Goal: Information Seeking & Learning: Learn about a topic

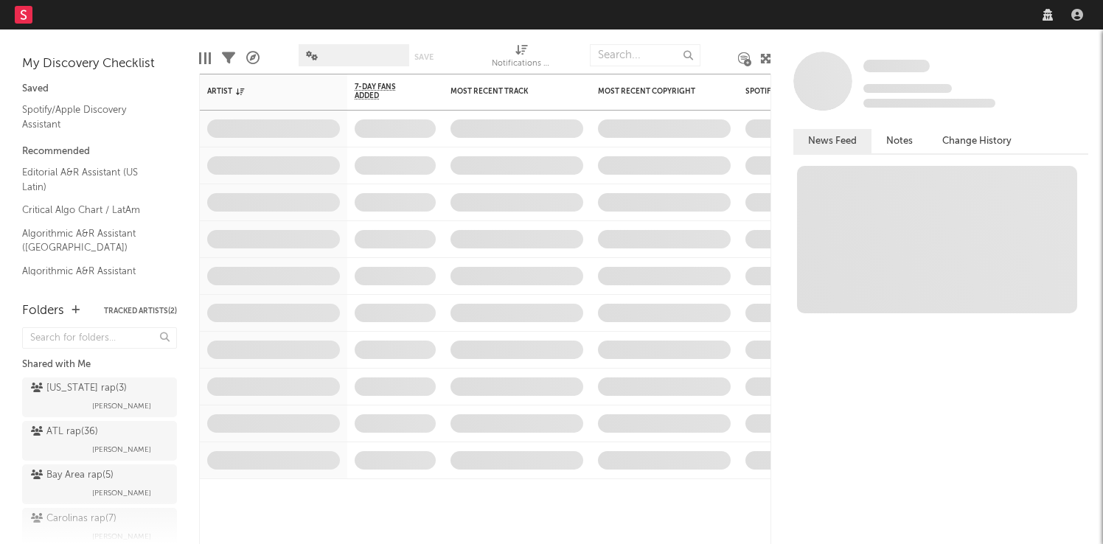
select select "recorded_music"
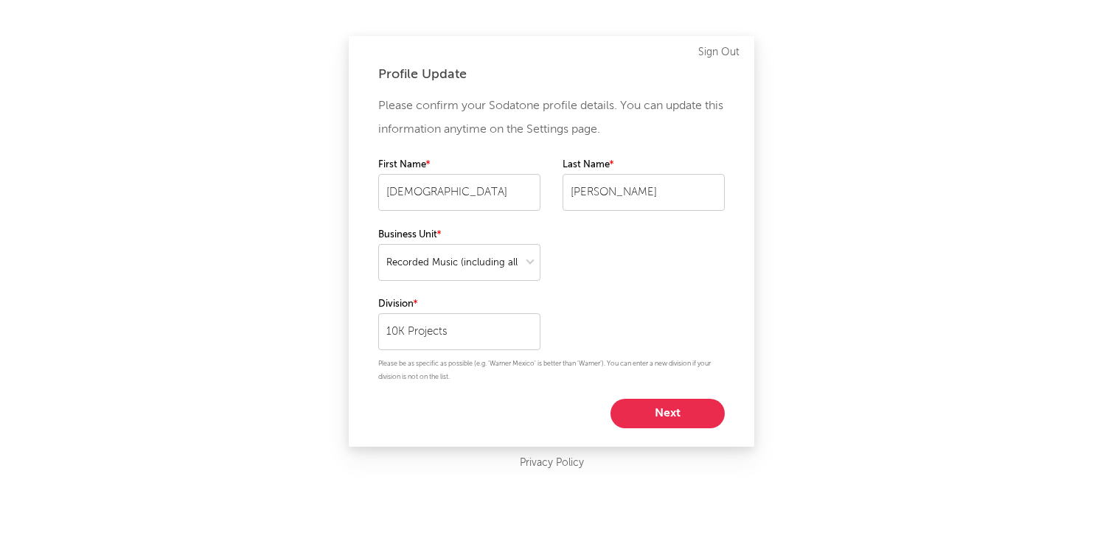
click at [644, 406] on button "Next" at bounding box center [667, 413] width 114 height 29
select select "director_vp"
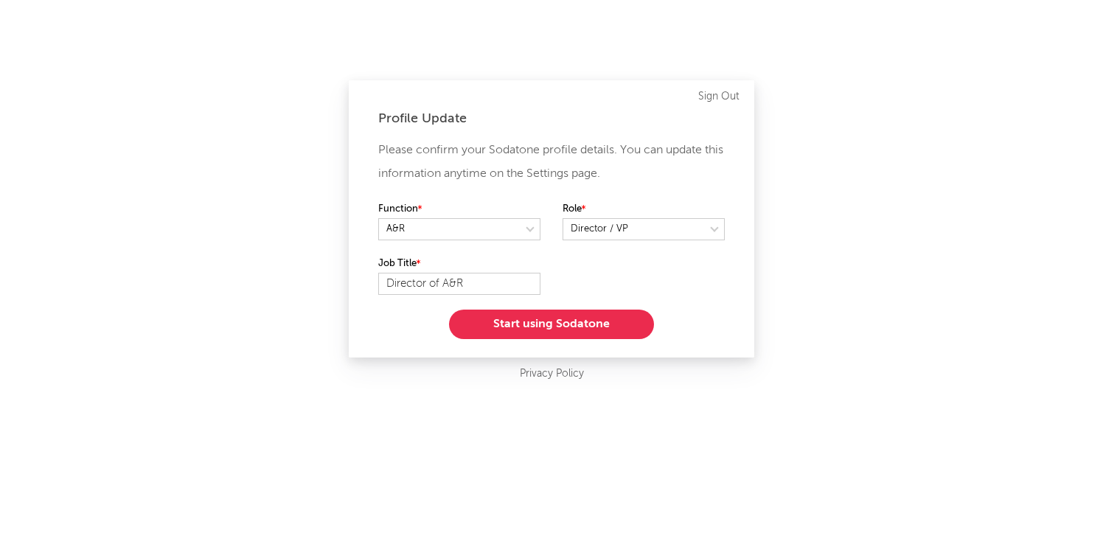
click at [505, 322] on button "Start using Sodatone" at bounding box center [551, 324] width 205 height 29
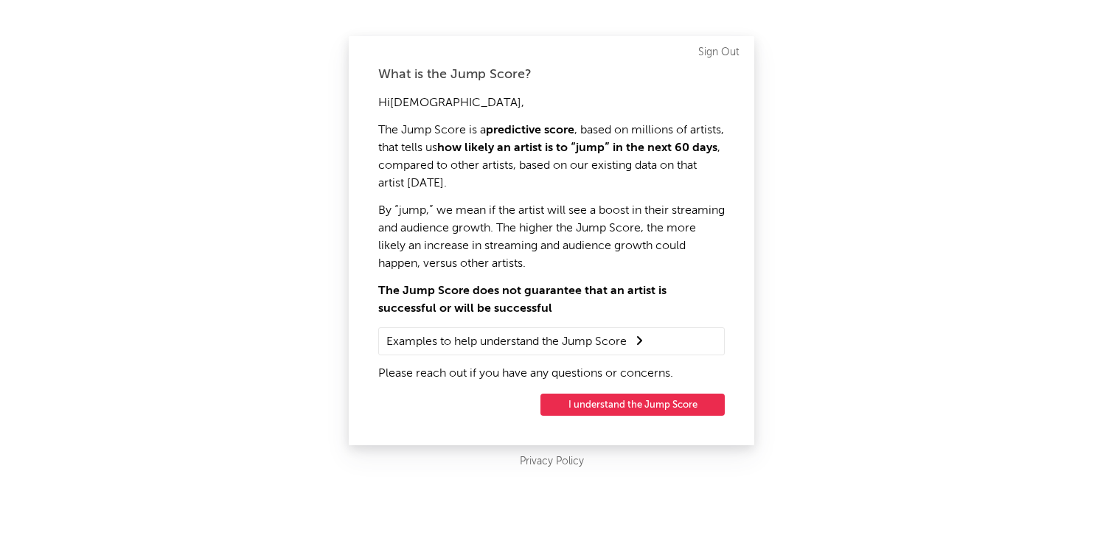
click at [616, 401] on button "I understand the Jump Score" at bounding box center [632, 405] width 184 height 22
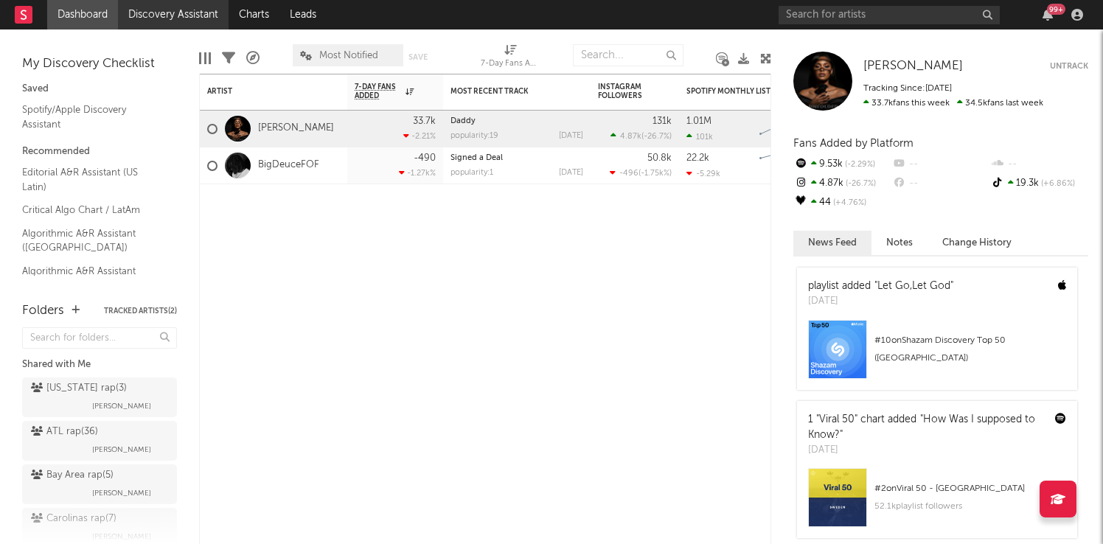
click at [207, 12] on link "Discovery Assistant" at bounding box center [173, 14] width 111 height 29
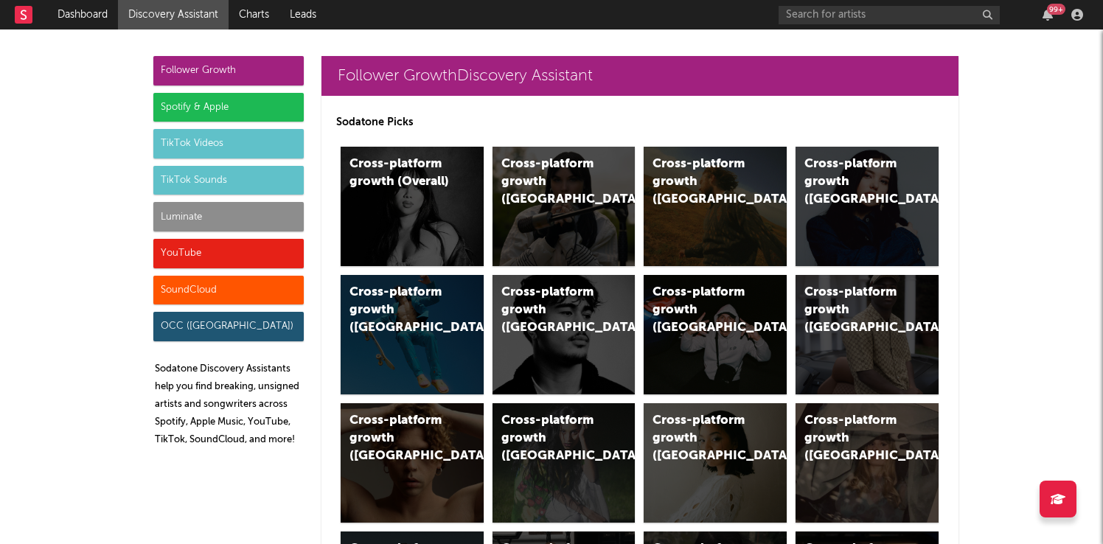
click at [188, 221] on div "Luminate" at bounding box center [228, 216] width 150 height 29
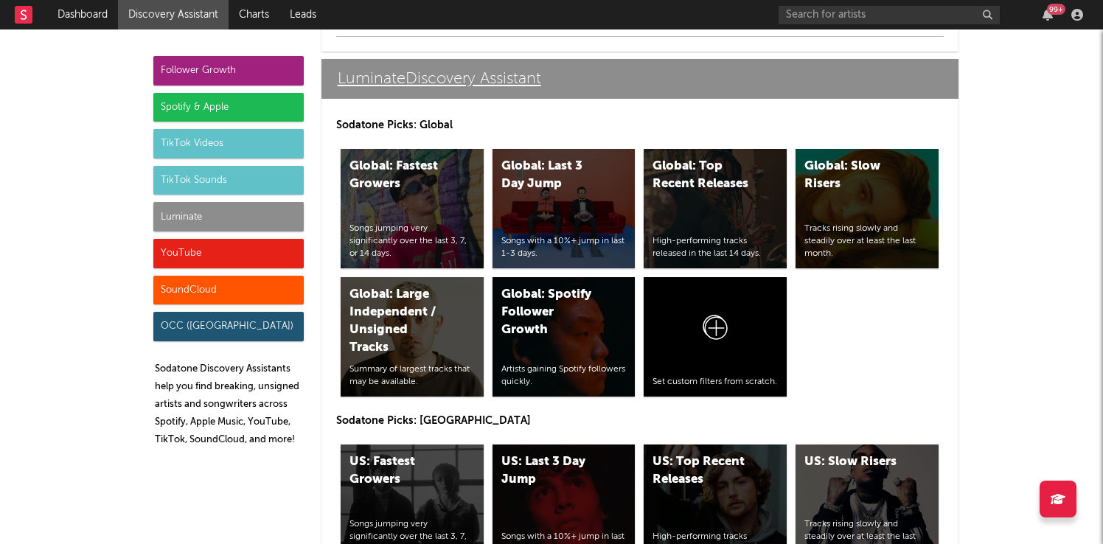
scroll to position [6883, 0]
click at [427, 480] on div "US: Fastest Growers" at bounding box center [399, 470] width 100 height 35
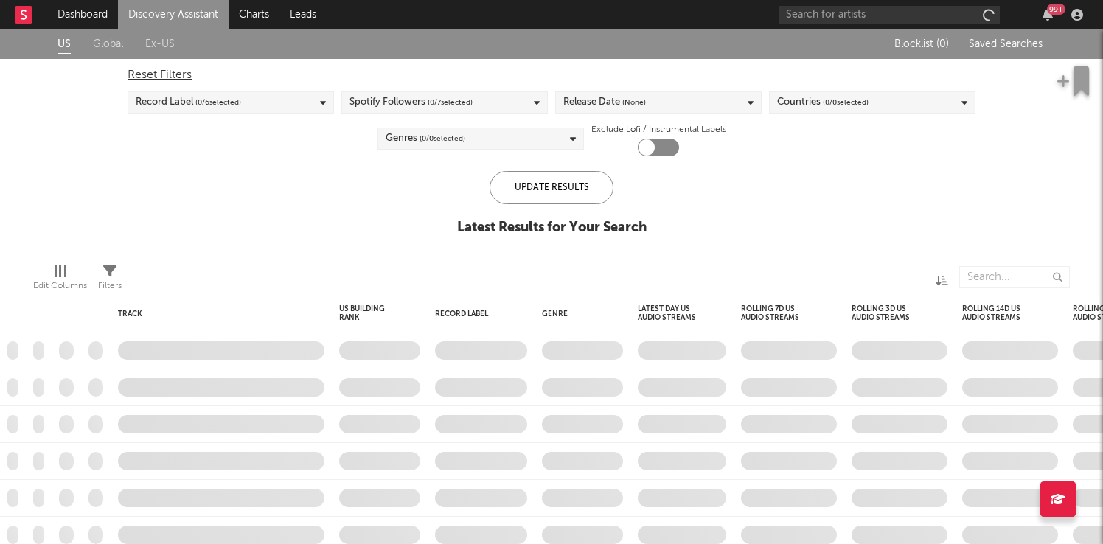
checkbox input "true"
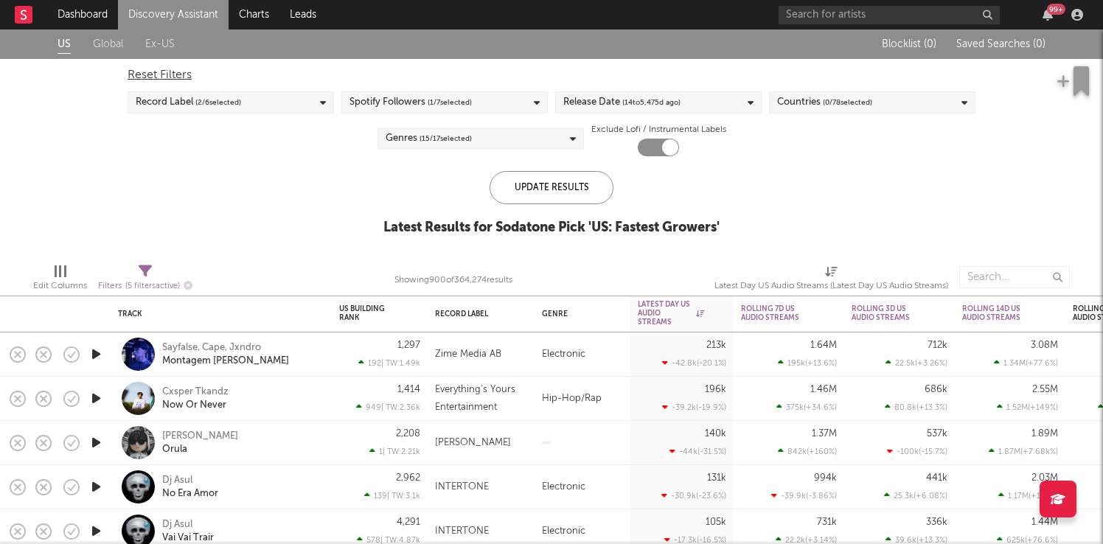
click at [199, 13] on link "Discovery Assistant" at bounding box center [173, 14] width 111 height 29
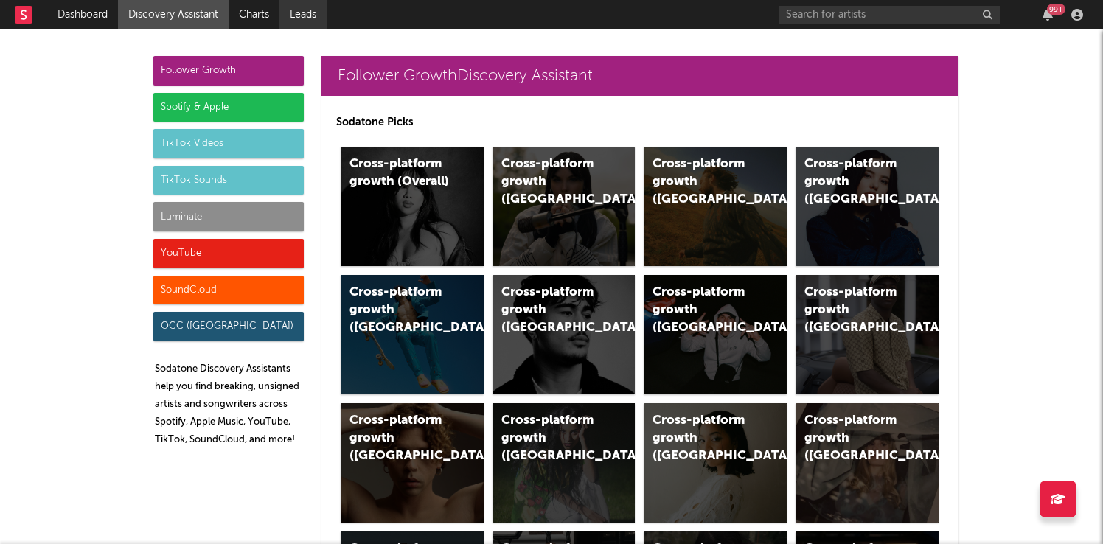
click at [309, 11] on link "Leads" at bounding box center [302, 14] width 47 height 29
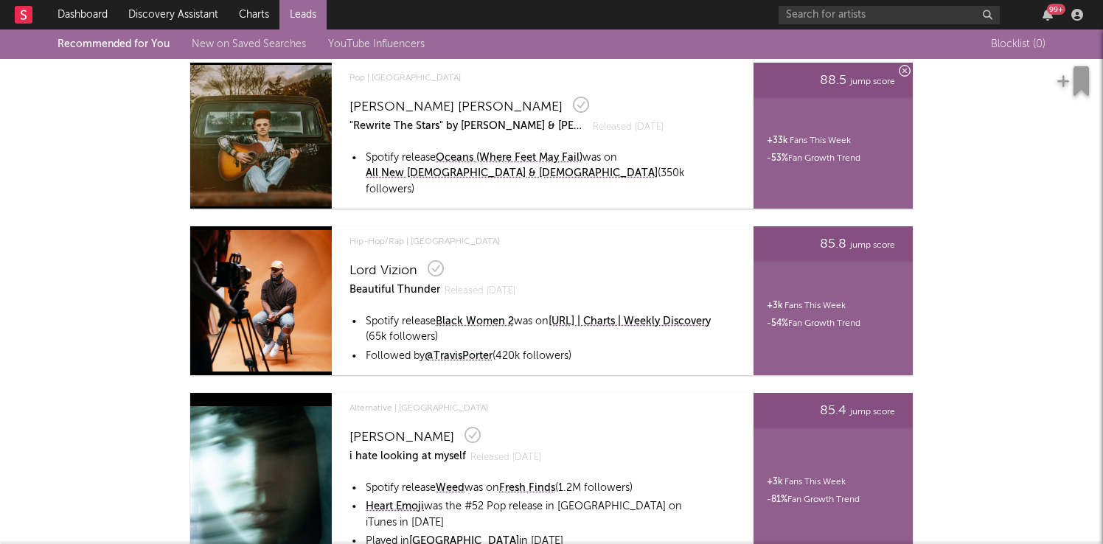
scroll to position [1024, 0]
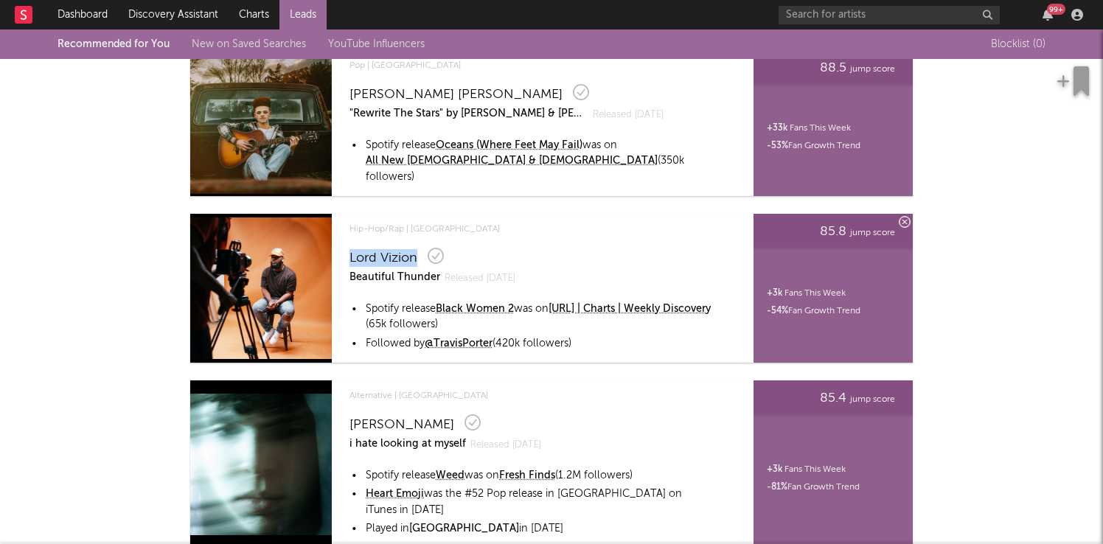
drag, startPoint x: 420, startPoint y: 240, endPoint x: 350, endPoint y: 240, distance: 70.0
click at [350, 245] on div "Lord Vizion" at bounding box center [532, 256] width 367 height 22
copy div "Lord Vizion"
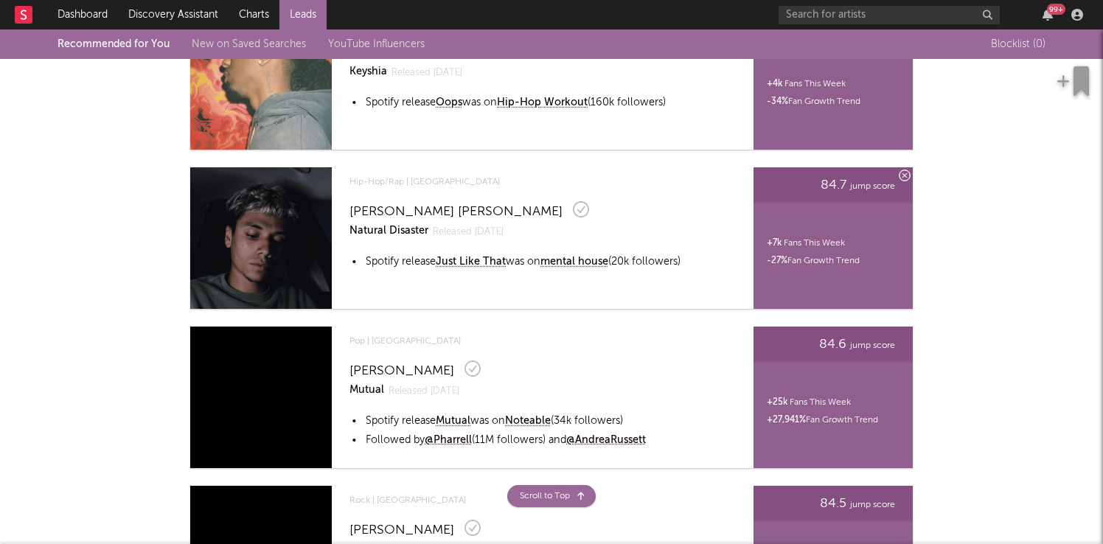
scroll to position [1579, 0]
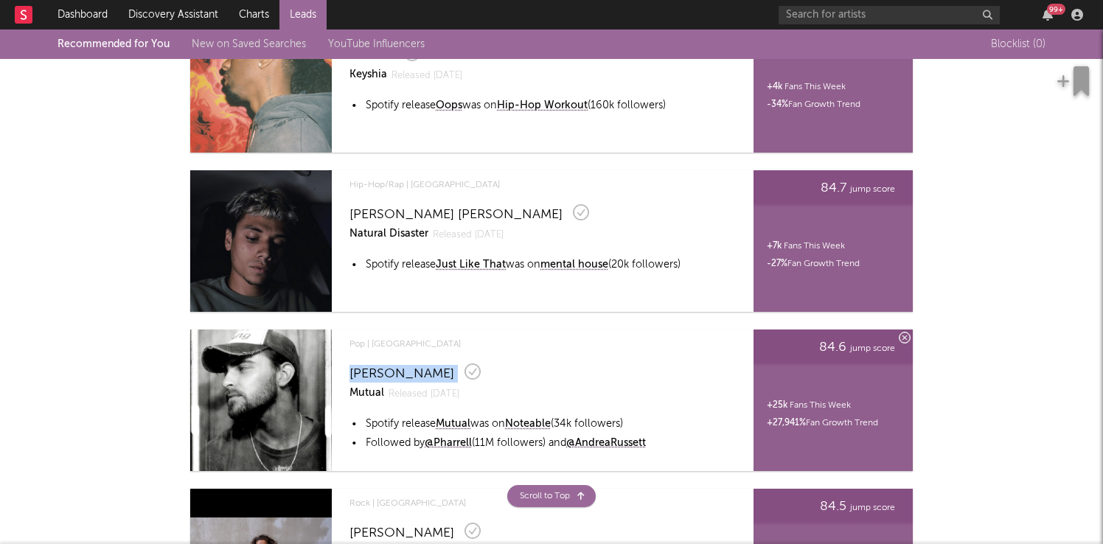
drag, startPoint x: 441, startPoint y: 338, endPoint x: 349, endPoint y: 338, distance: 91.4
click at [349, 360] on div "[PERSON_NAME]" at bounding box center [532, 371] width 367 height 22
copy div "[PERSON_NAME]"
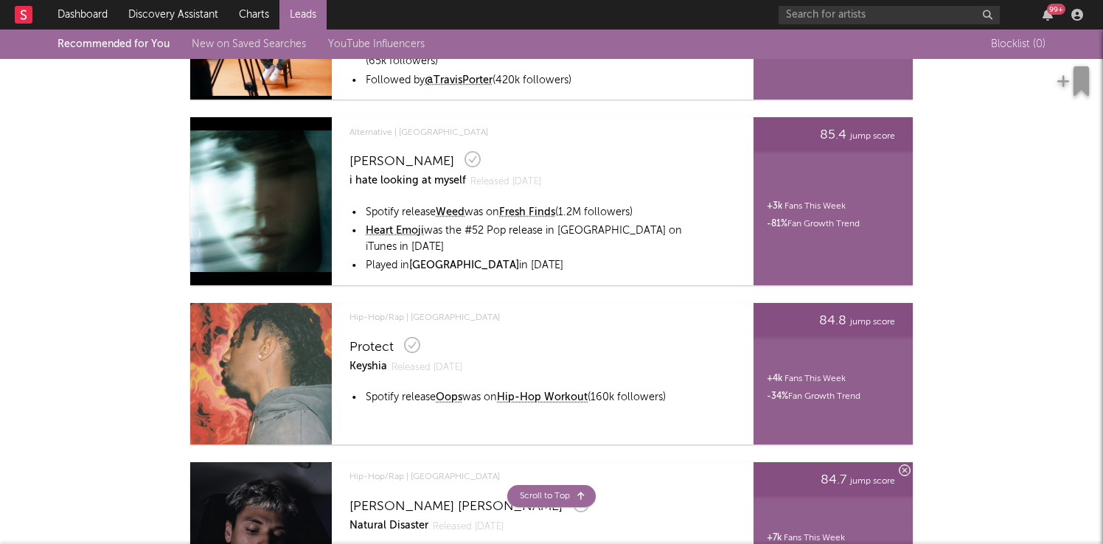
scroll to position [1283, 0]
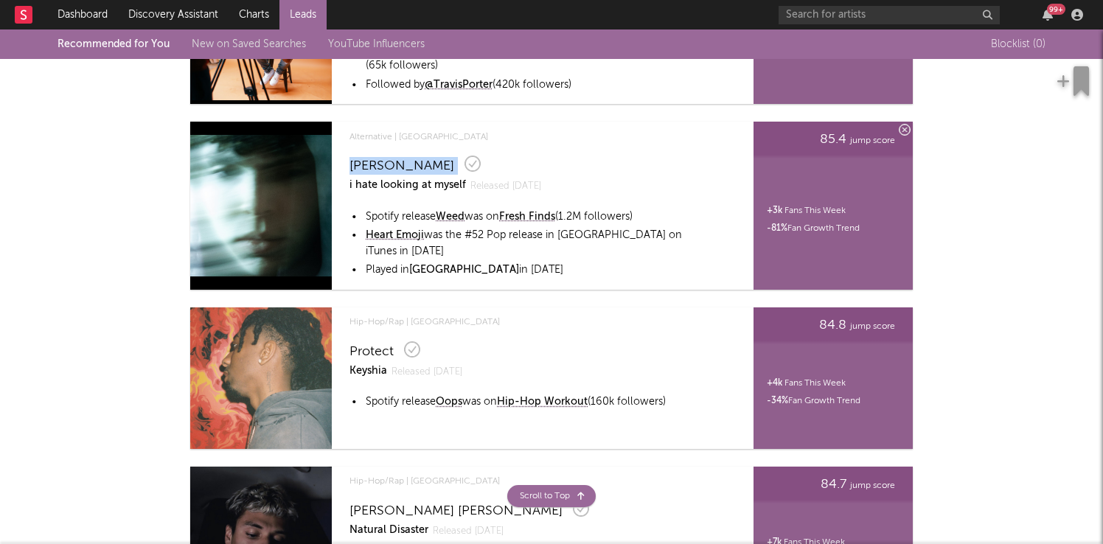
drag, startPoint x: 442, startPoint y: 147, endPoint x: 352, endPoint y: 145, distance: 90.7
click at [352, 153] on div "[PERSON_NAME]" at bounding box center [532, 164] width 367 height 22
copy div "[PERSON_NAME]"
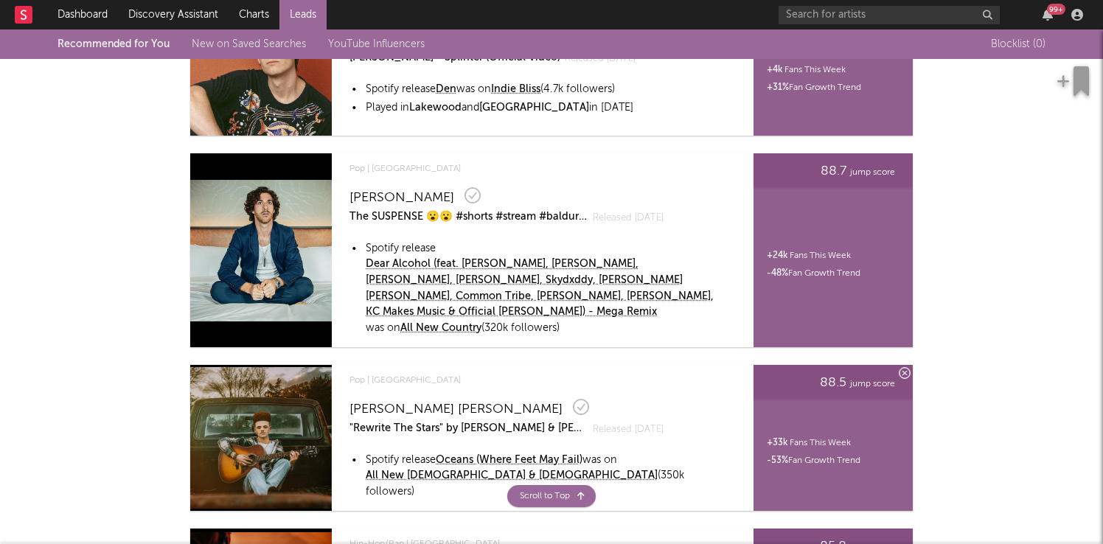
scroll to position [710, 0]
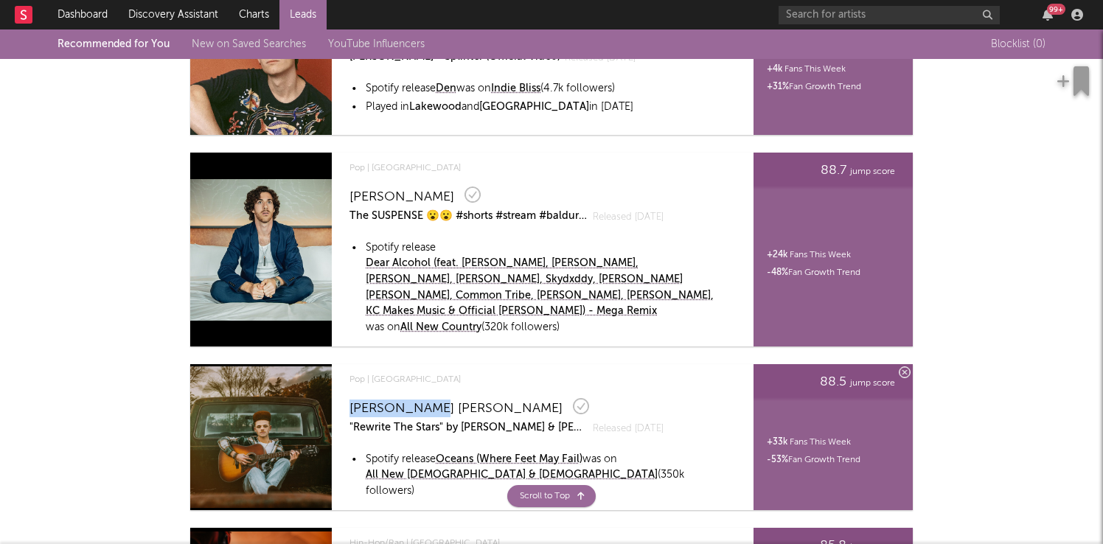
drag, startPoint x: 436, startPoint y: 392, endPoint x: 352, endPoint y: 392, distance: 84.8
click at [352, 395] on div "[PERSON_NAME] [PERSON_NAME]" at bounding box center [532, 406] width 367 height 22
copy div "[PERSON_NAME] [PERSON_NAME]"
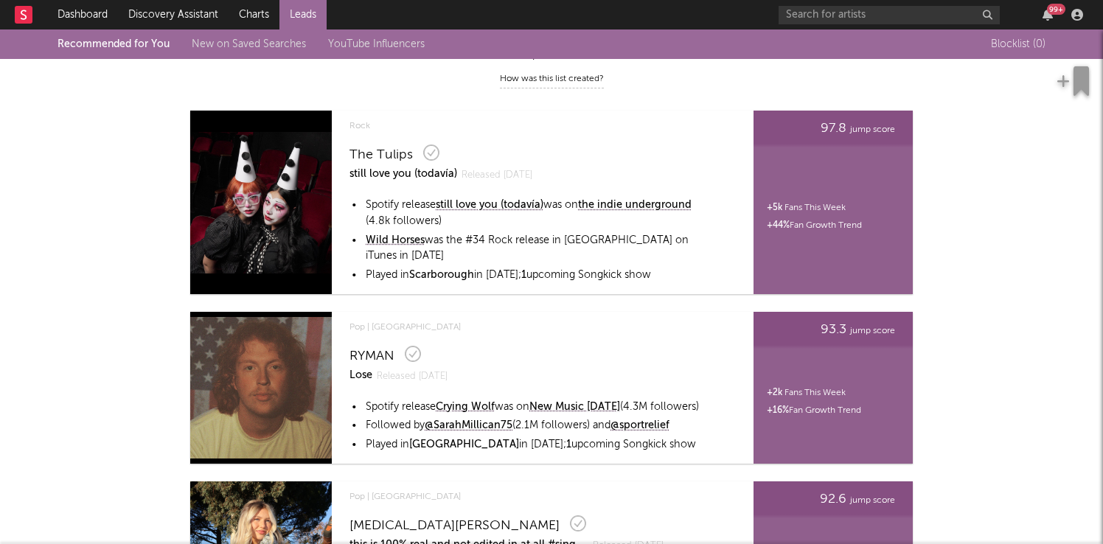
scroll to position [0, 0]
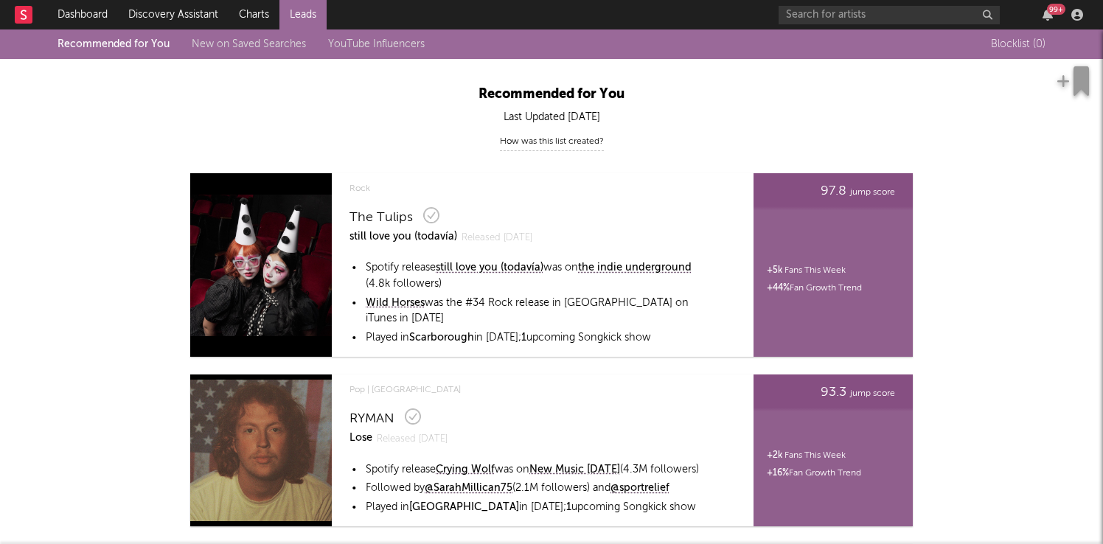
click at [260, 39] on link "New on Saved Searches" at bounding box center [249, 44] width 114 height 10
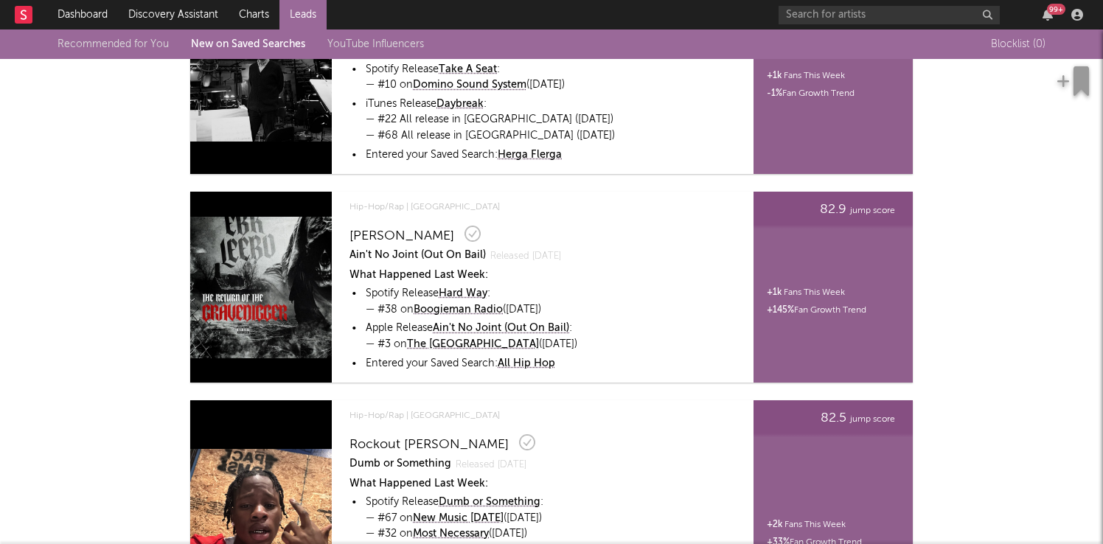
scroll to position [1241, 0]
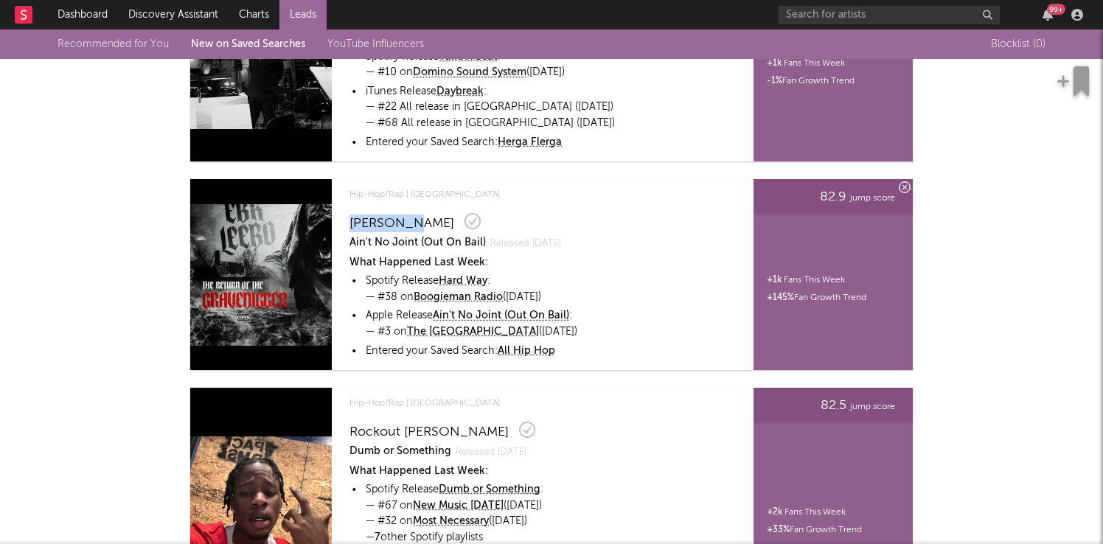
drag, startPoint x: 415, startPoint y: 224, endPoint x: 352, endPoint y: 223, distance: 63.4
click at [352, 223] on div "[PERSON_NAME]" at bounding box center [532, 221] width 367 height 22
copy div "[PERSON_NAME]"
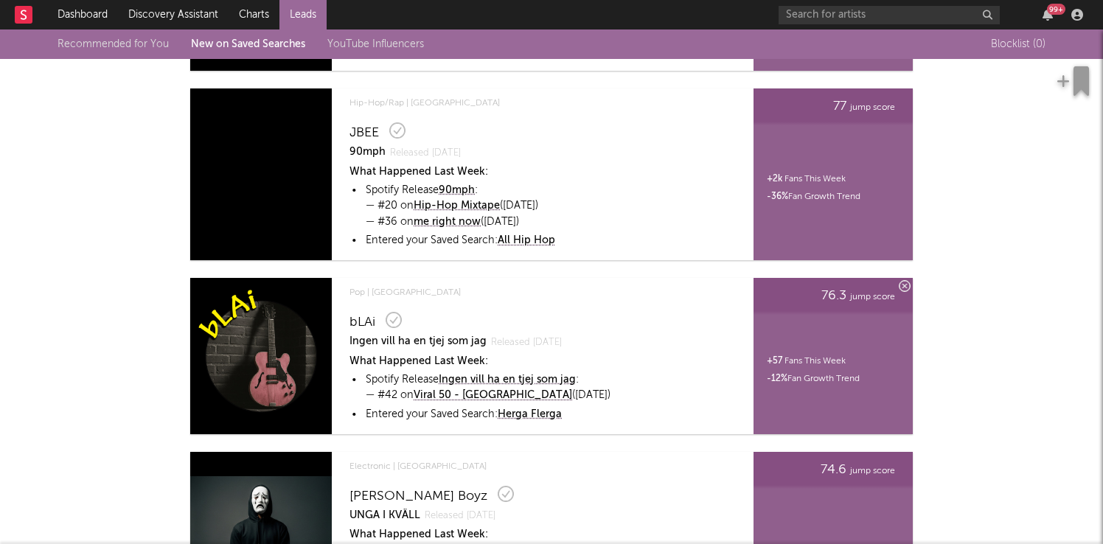
scroll to position [3306, 0]
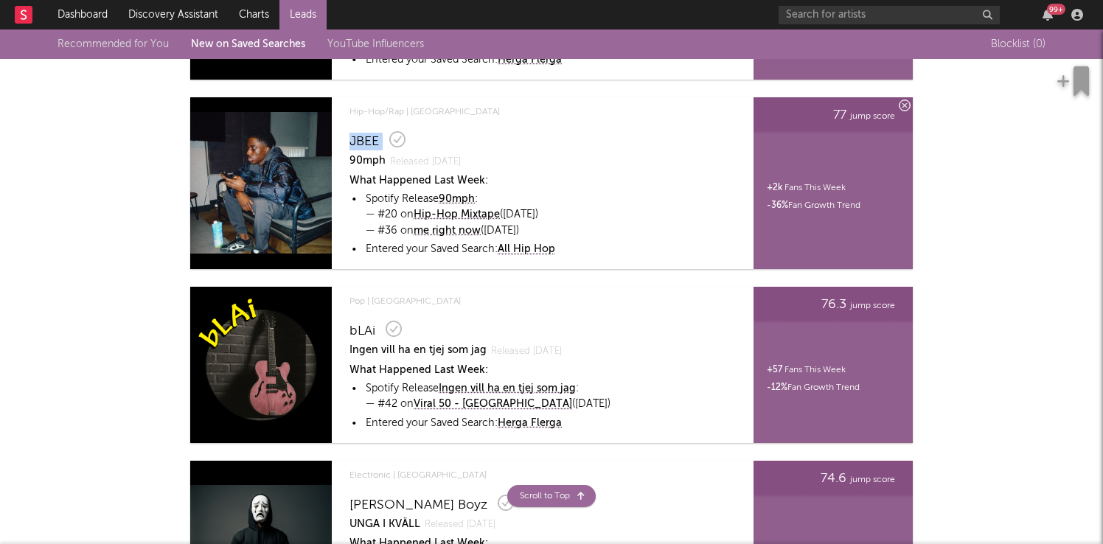
drag, startPoint x: 347, startPoint y: 140, endPoint x: 383, endPoint y: 142, distance: 35.5
click at [383, 142] on div "Hip-Hop/Rap | [GEOGRAPHIC_DATA] JBEE 90mph Released [DATE] What Happened Last W…" at bounding box center [531, 183] width 380 height 172
copy div "JBEE"
